Goal: Information Seeking & Learning: Learn about a topic

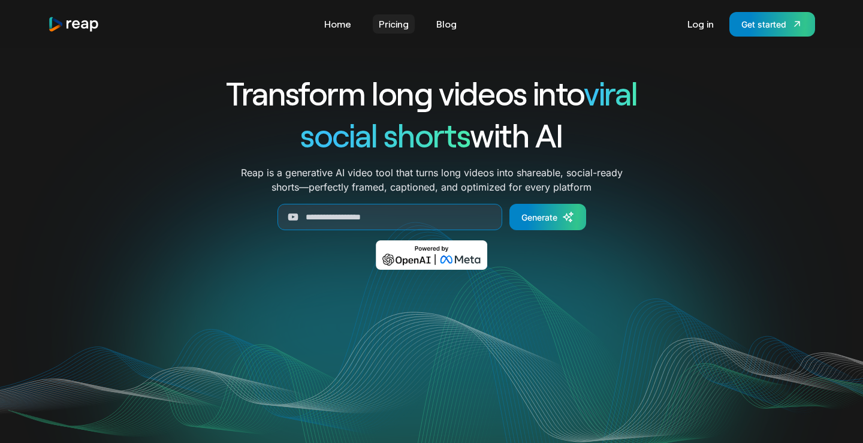
click at [402, 24] on link "Pricing" at bounding box center [394, 23] width 42 height 19
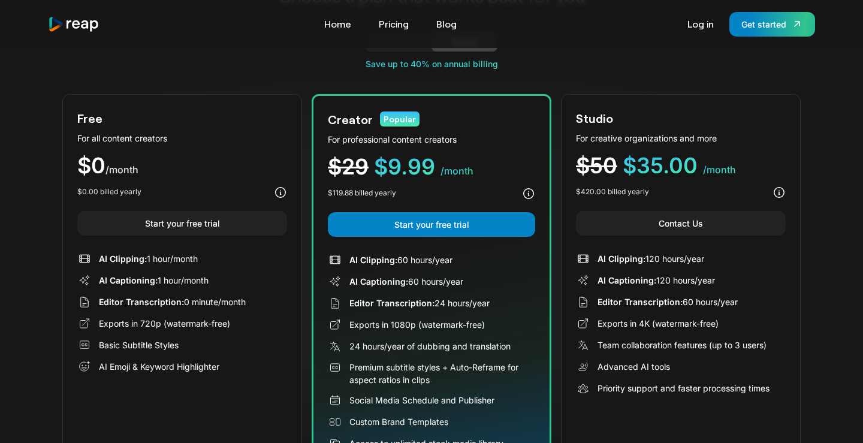
scroll to position [87, 0]
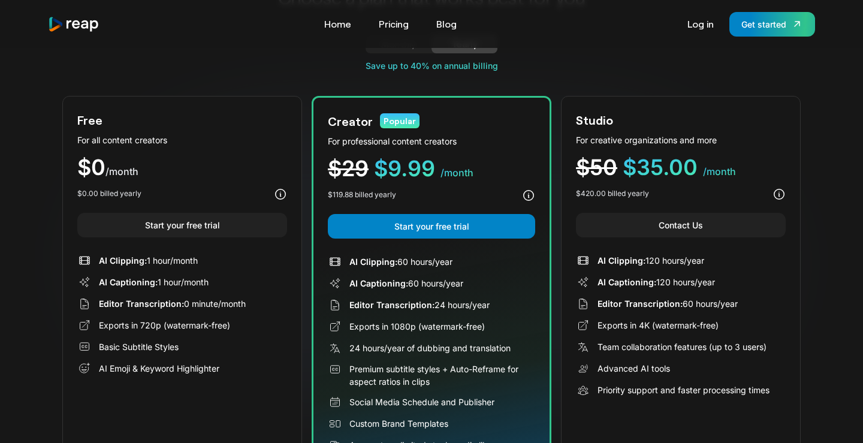
click at [212, 73] on div "Choose a plan that works best for you Monthly Yearly Free Plan For all content …" at bounding box center [431, 227] width 738 height 484
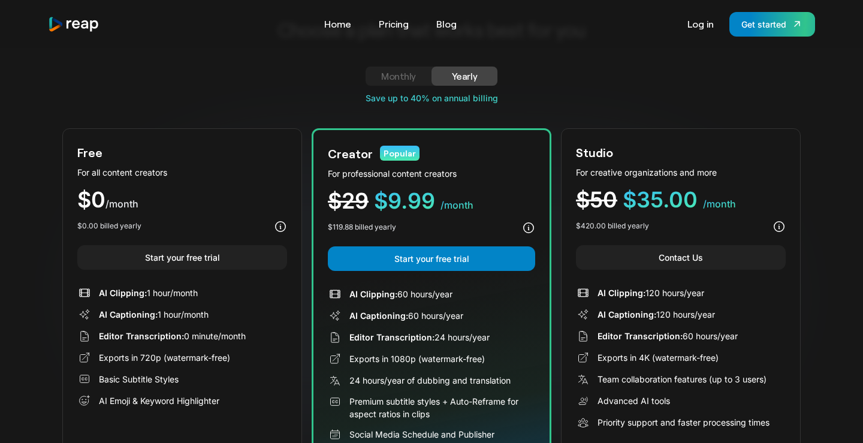
scroll to position [0, 0]
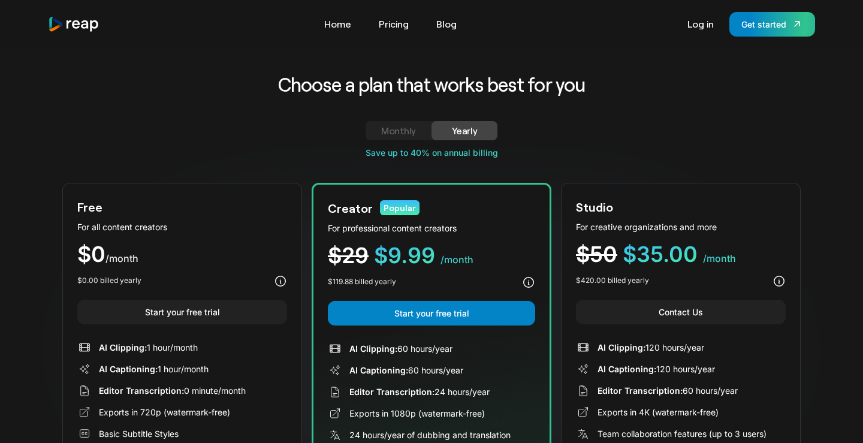
click at [766, 72] on div "Choose a plan that works best for you" at bounding box center [431, 84] width 738 height 25
